Goal: Navigation & Orientation: Go to known website

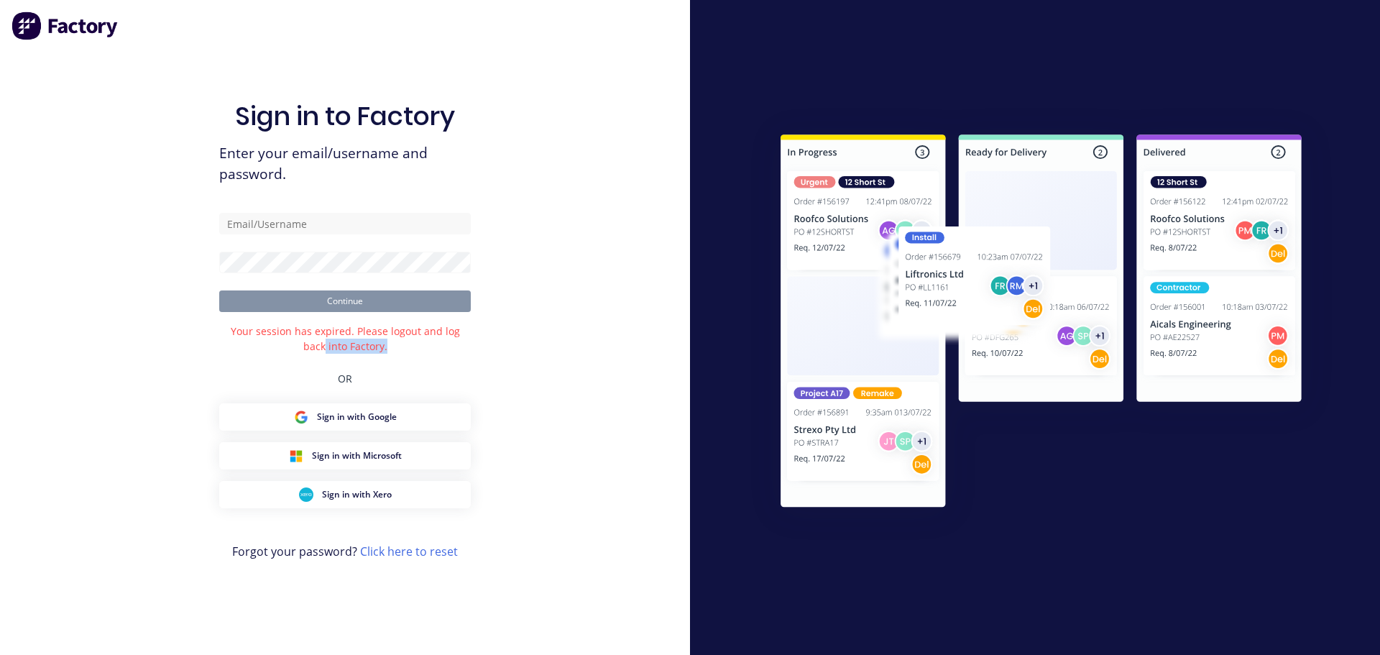
drag, startPoint x: 566, startPoint y: 349, endPoint x: 338, endPoint y: 345, distance: 228.6
click at [380, 337] on div "Sign in to Factory Enter your email/username and password. Continue Your sessio…" at bounding box center [345, 327] width 690 height 655
drag, startPoint x: 338, startPoint y: 345, endPoint x: 333, endPoint y: 339, distance: 7.6
click at [336, 335] on div "Your session has expired. Please logout and log back into Factory." at bounding box center [345, 338] width 252 height 30
click at [329, 328] on div "Your session has expired. Please logout and log back into Factory." at bounding box center [345, 338] width 252 height 30
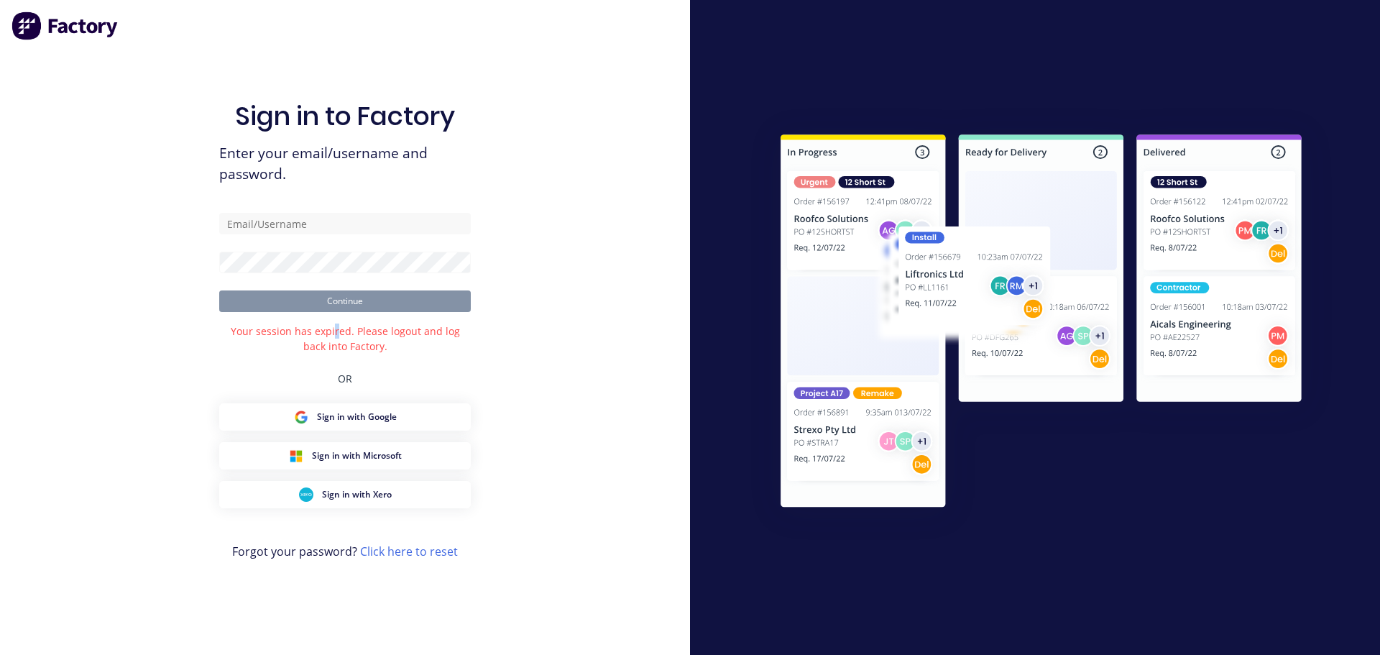
click at [323, 331] on div "Your session has expired. Please logout and log back into Factory." at bounding box center [345, 338] width 252 height 30
click at [321, 333] on div "Your session has expired. Please logout and log back into Factory." at bounding box center [345, 338] width 252 height 30
click at [475, 336] on div "Sign in to Factory Enter your email/username and password. Continue Your sessio…" at bounding box center [345, 327] width 690 height 655
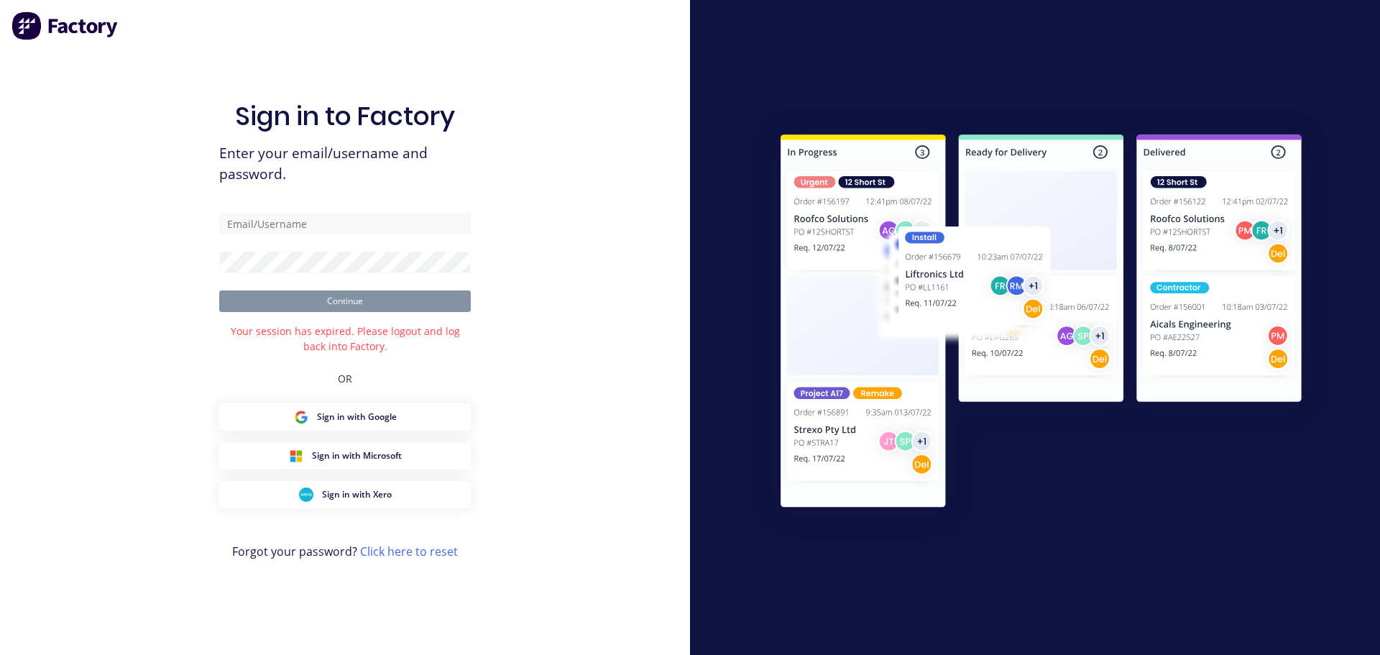
click at [326, 241] on form "Continue" at bounding box center [345, 262] width 252 height 99
click at [328, 231] on input "text" at bounding box center [345, 224] width 252 height 22
click at [310, 276] on form "Continue" at bounding box center [345, 262] width 252 height 99
drag, startPoint x: 416, startPoint y: 370, endPoint x: 86, endPoint y: 50, distance: 460.5
click at [388, 346] on div "Sign in to Factory Enter your email/username and password. Continue Your sessio…" at bounding box center [345, 341] width 252 height 603
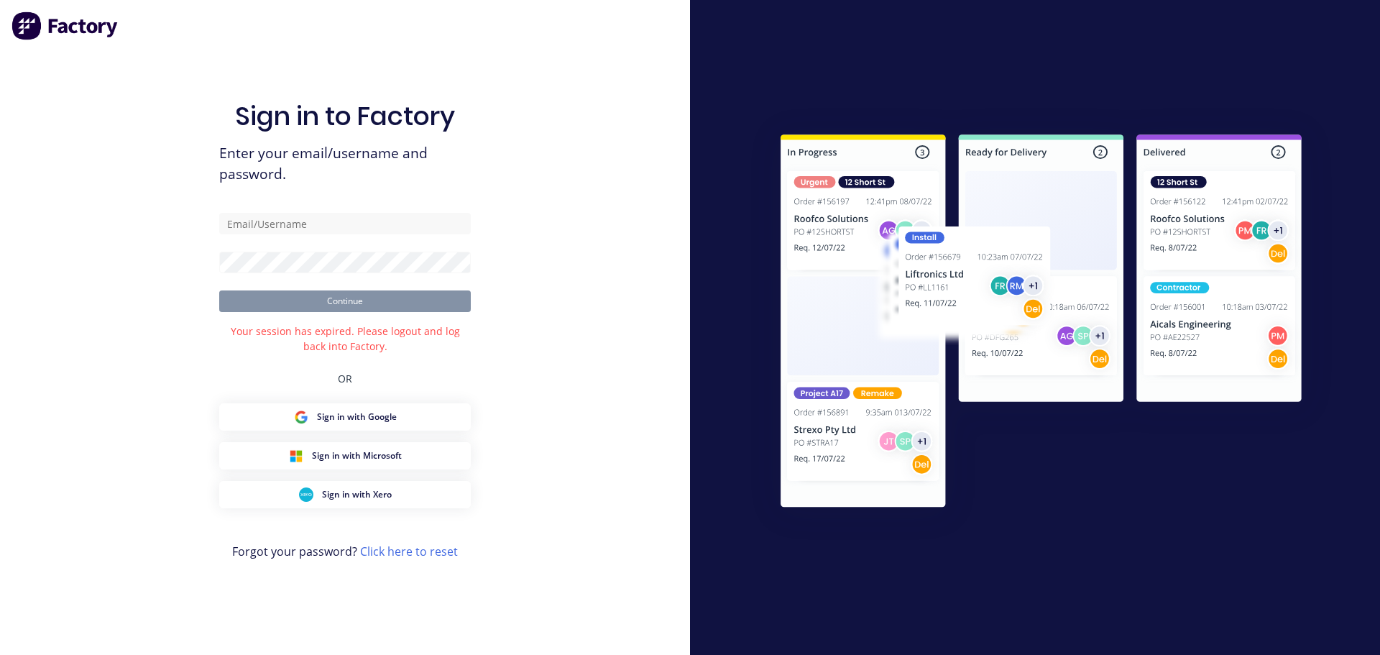
click at [491, 410] on div "Sign in to Factory Enter your email/username and password. Continue Your sessio…" at bounding box center [345, 327] width 690 height 655
